Goal: Task Accomplishment & Management: Use online tool/utility

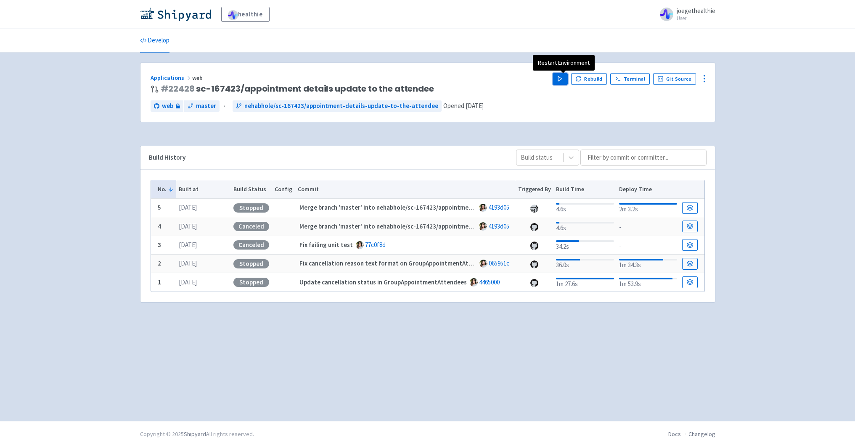
click at [563, 81] on icon "button" at bounding box center [560, 79] width 6 height 6
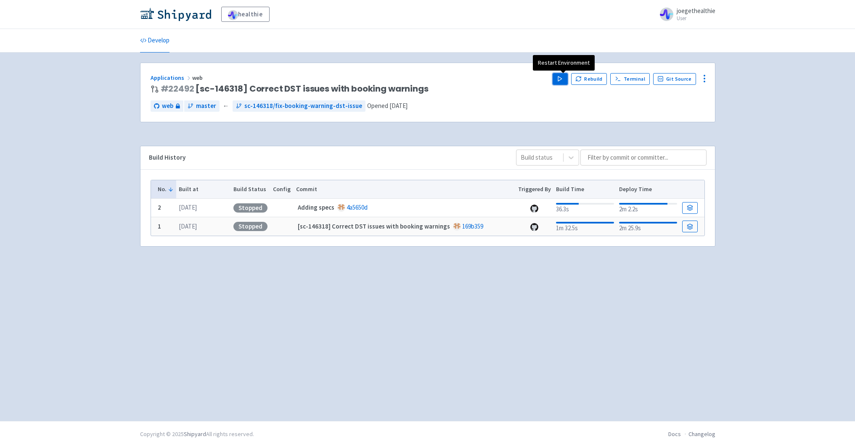
click at [561, 82] on icon "button" at bounding box center [560, 79] width 6 height 6
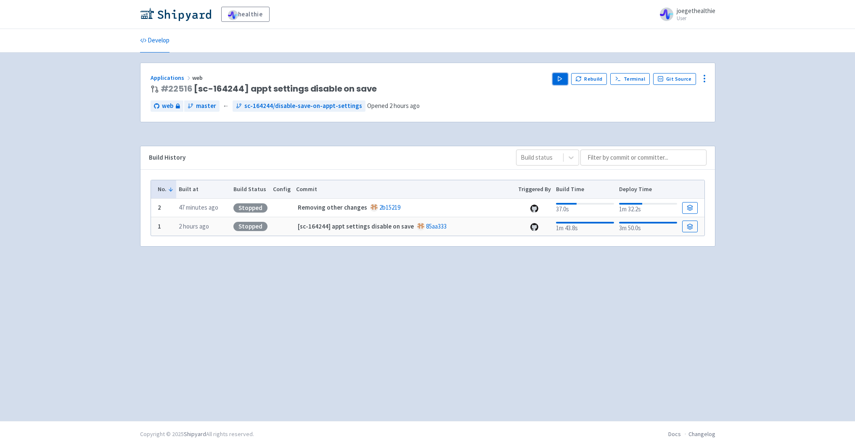
click at [561, 83] on button "Play" at bounding box center [560, 79] width 15 height 12
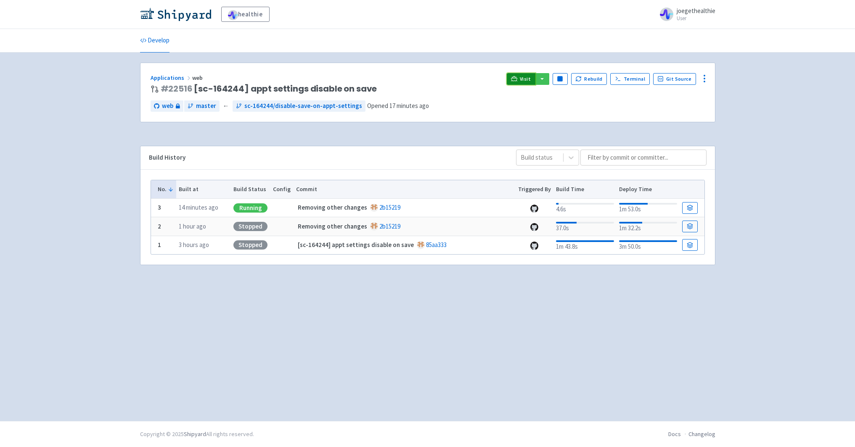
click at [524, 74] on link "Visit" at bounding box center [521, 79] width 29 height 12
click at [523, 82] on link "Visit" at bounding box center [521, 79] width 29 height 12
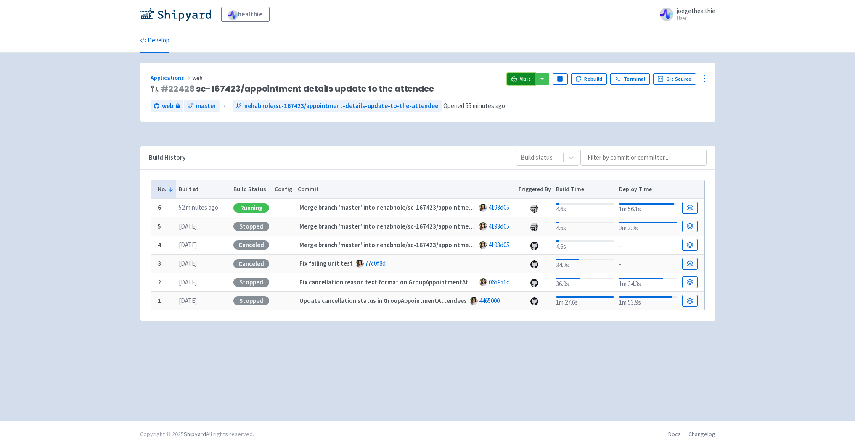
click at [532, 74] on link "Visit" at bounding box center [521, 79] width 29 height 12
